Goal: Task Accomplishment & Management: Use online tool/utility

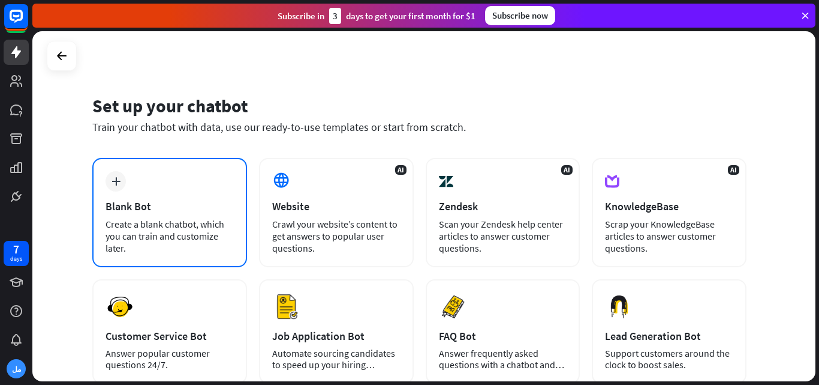
click at [138, 214] on div "plus Blank Bot Create a blank chatbot, which you can train and customize later." at bounding box center [169, 212] width 155 height 109
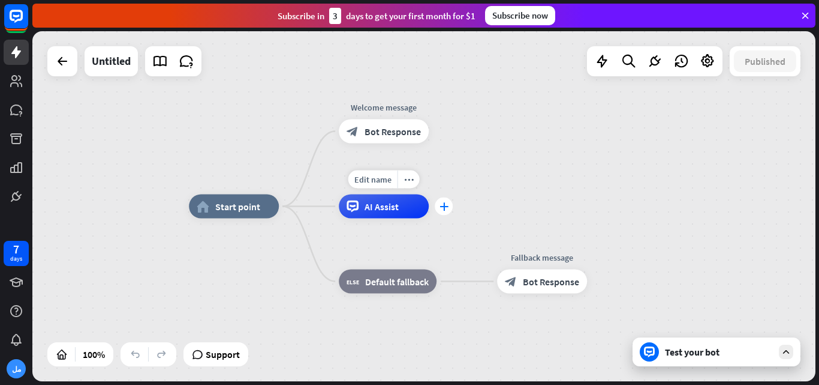
click at [444, 211] on div "plus" at bounding box center [444, 206] width 18 height 18
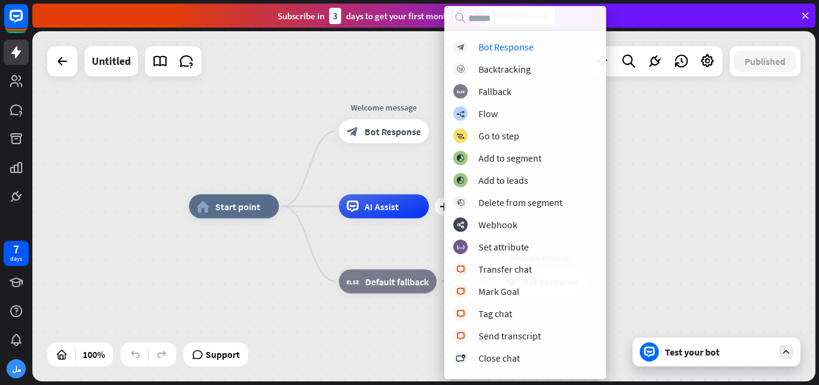
click at [304, 311] on div "home_2 Start point Welcome message block_bot_response Bot Response plus AI Assi…" at bounding box center [580, 381] width 783 height 350
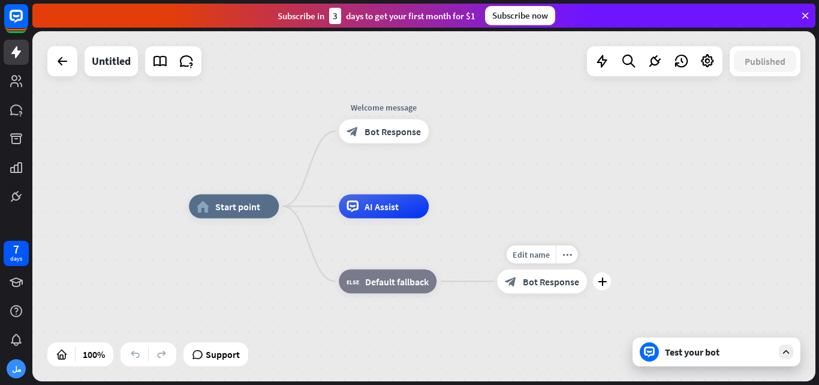
click at [546, 280] on span "Bot Response" at bounding box center [551, 281] width 56 height 12
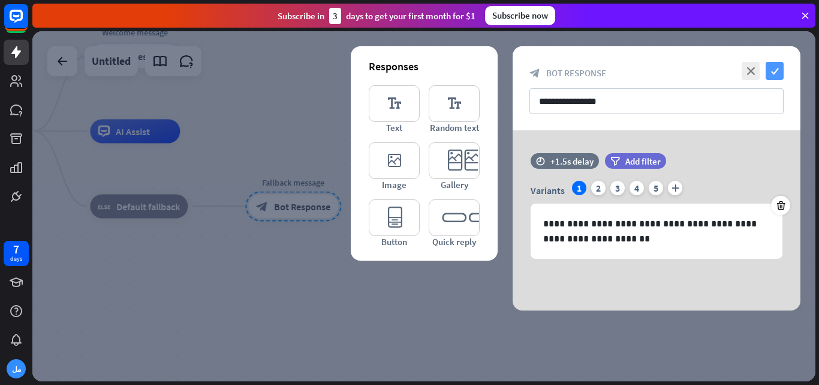
click at [772, 69] on icon "check" at bounding box center [775, 71] width 18 height 18
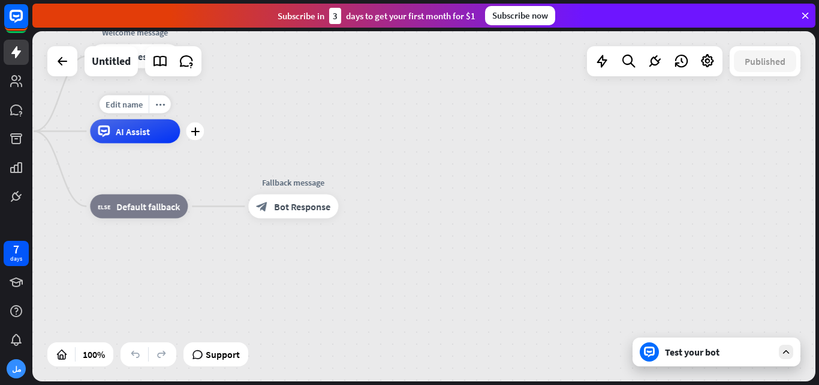
click at [151, 136] on div "AI Assist" at bounding box center [135, 131] width 90 height 24
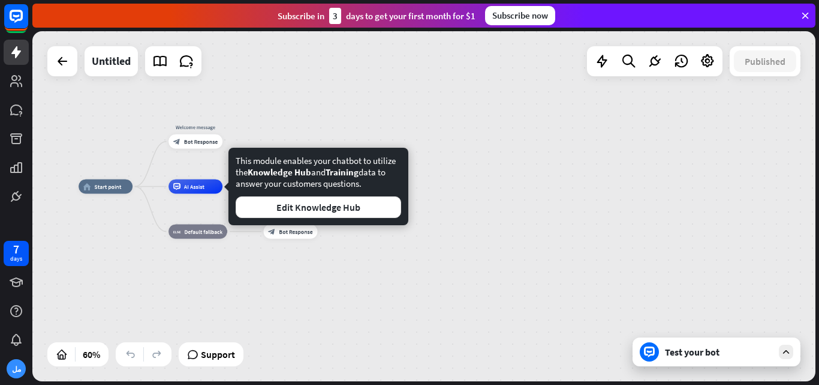
click at [444, 283] on div "home_2 Start point Welcome message block_bot_response Bot Response AI Assist bl…" at bounding box center [314, 292] width 470 height 210
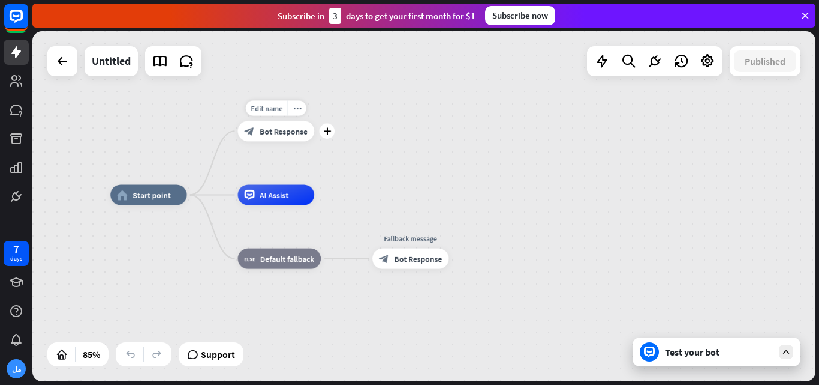
click at [269, 130] on span "Bot Response" at bounding box center [284, 131] width 48 height 10
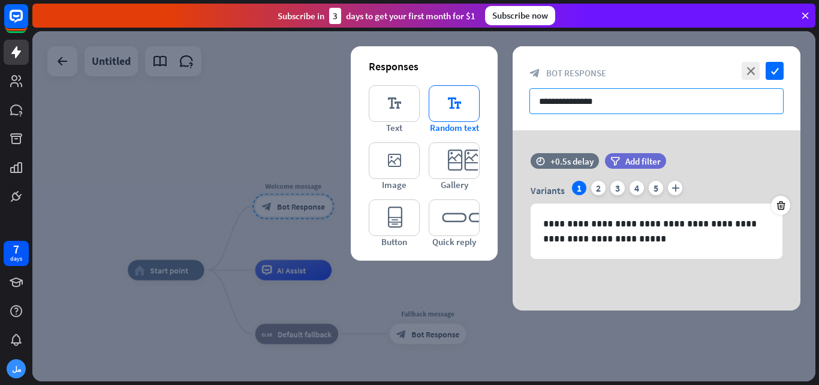
drag, startPoint x: 624, startPoint y: 101, endPoint x: 433, endPoint y: 105, distance: 190.8
click at [513, 105] on div "**********" at bounding box center [657, 178] width 288 height 264
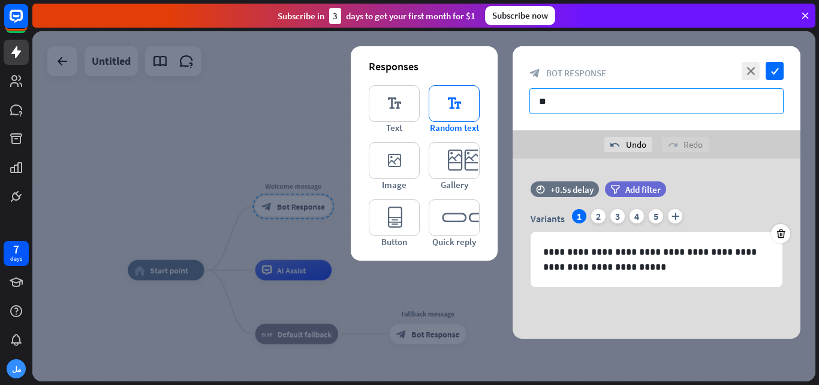
type input "*"
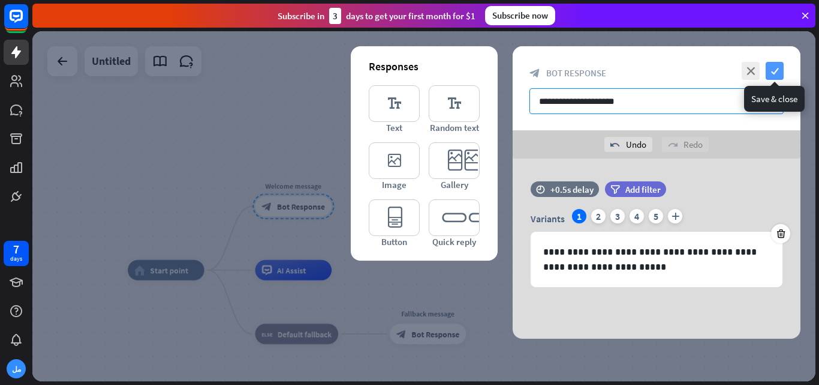
type input "**********"
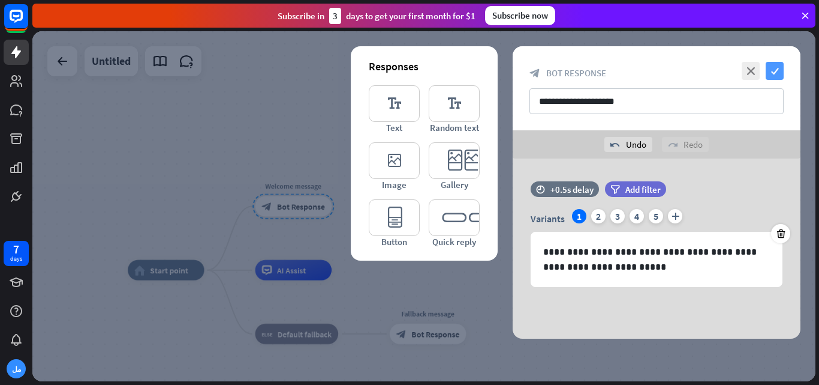
click at [779, 70] on icon "check" at bounding box center [775, 71] width 18 height 18
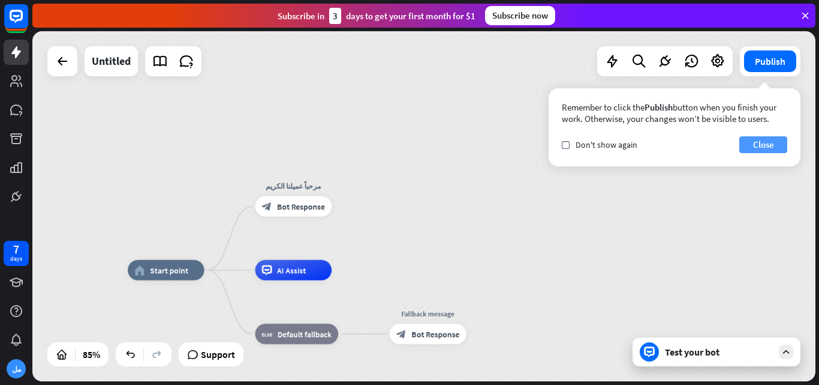
click at [762, 150] on button "Close" at bounding box center [764, 144] width 48 height 17
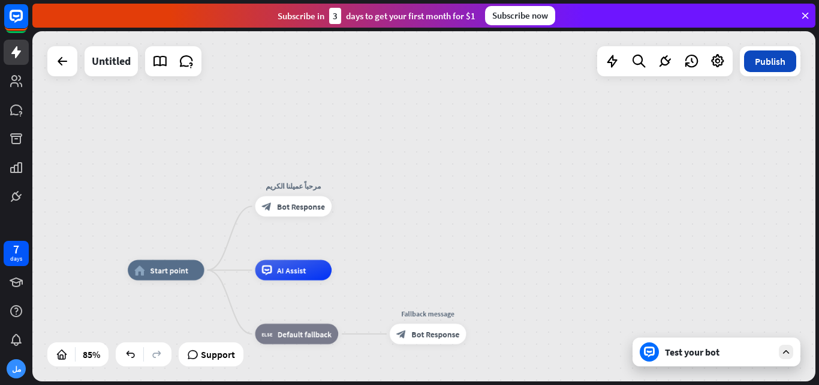
click at [773, 68] on button "Publish" at bounding box center [770, 61] width 52 height 22
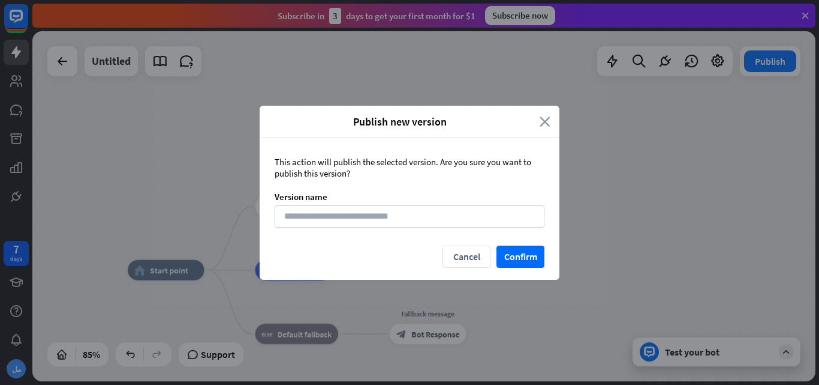
click at [543, 120] on icon "close" at bounding box center [545, 122] width 11 height 14
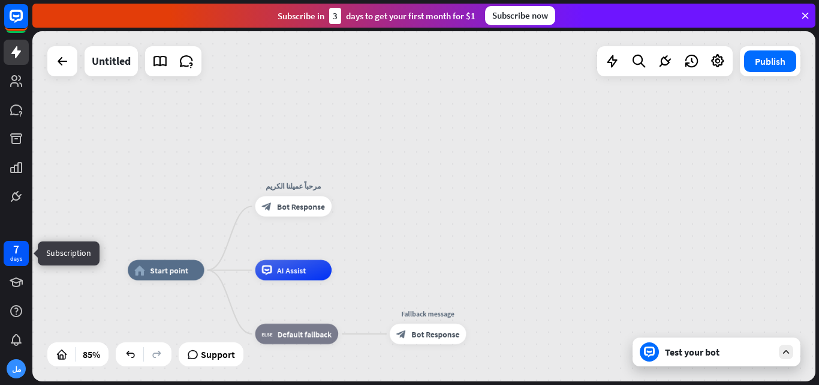
click at [15, 252] on div "7" at bounding box center [16, 249] width 6 height 11
